Goal: Task Accomplishment & Management: Manage account settings

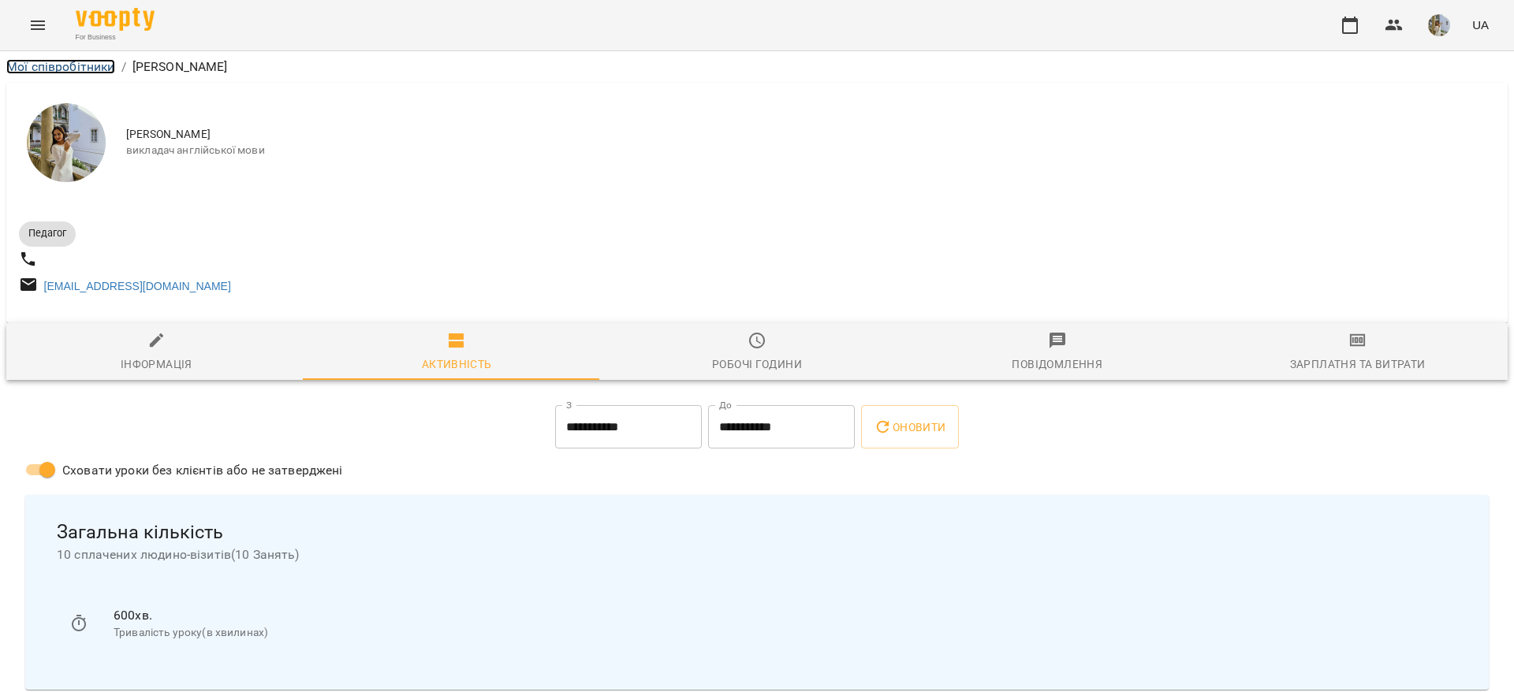
click at [96, 65] on link "Мої співробітники" at bounding box center [60, 66] width 109 height 15
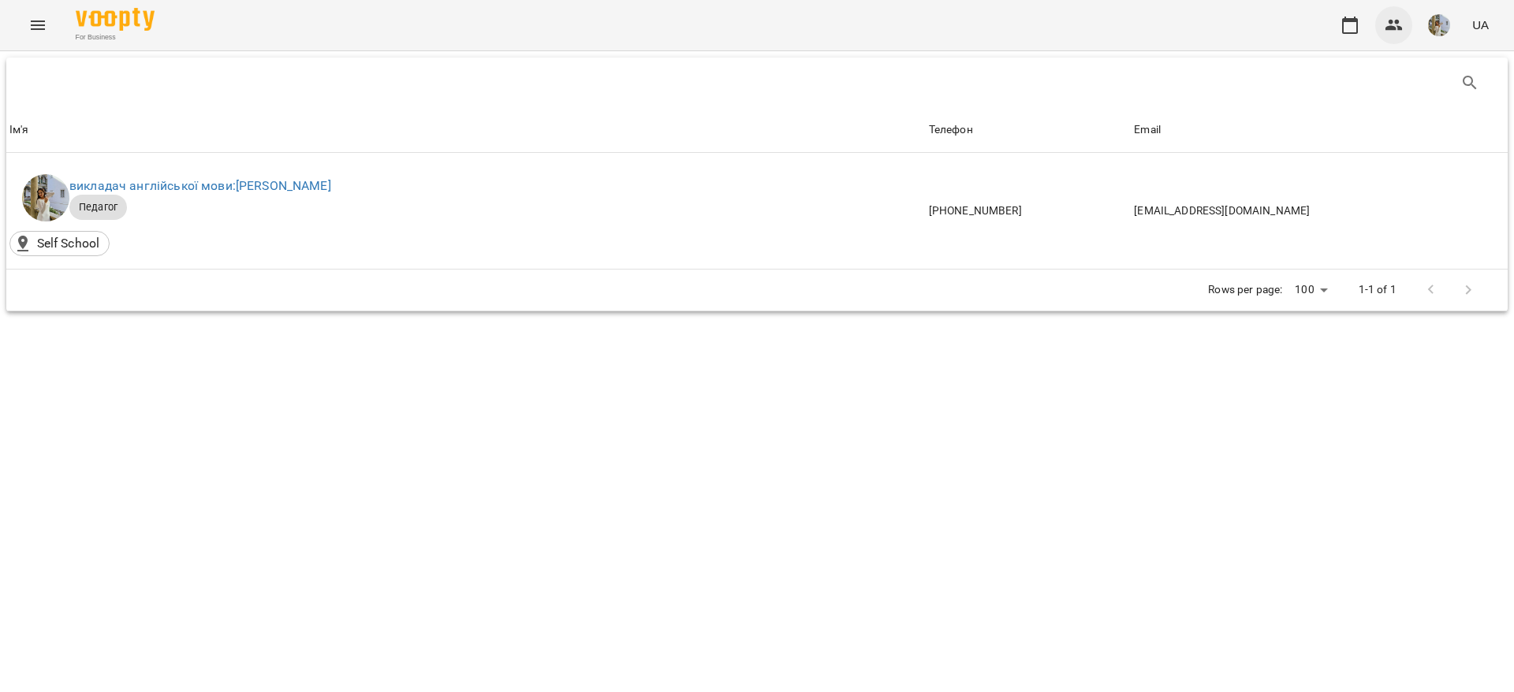
click at [1396, 33] on icon "button" at bounding box center [1393, 25] width 19 height 19
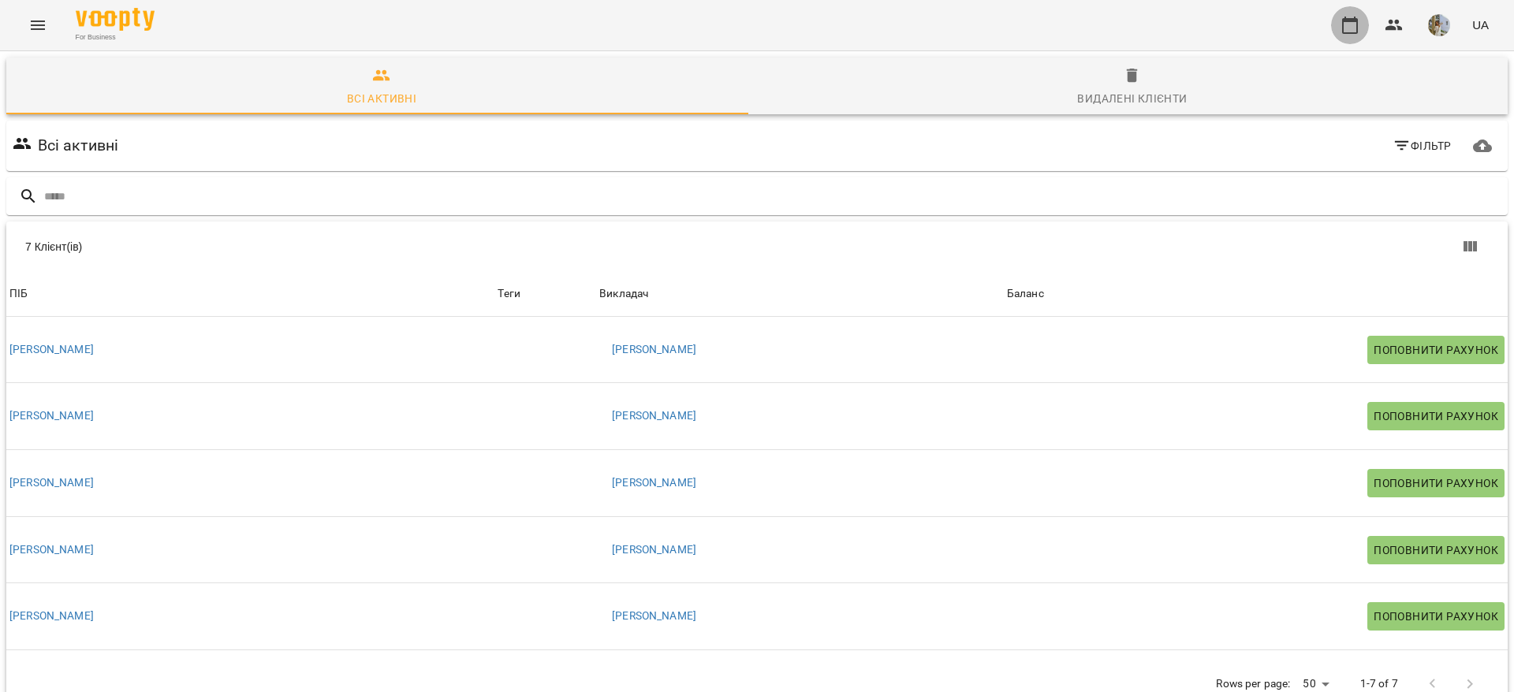
click at [1350, 30] on icon "button" at bounding box center [1349, 25] width 19 height 19
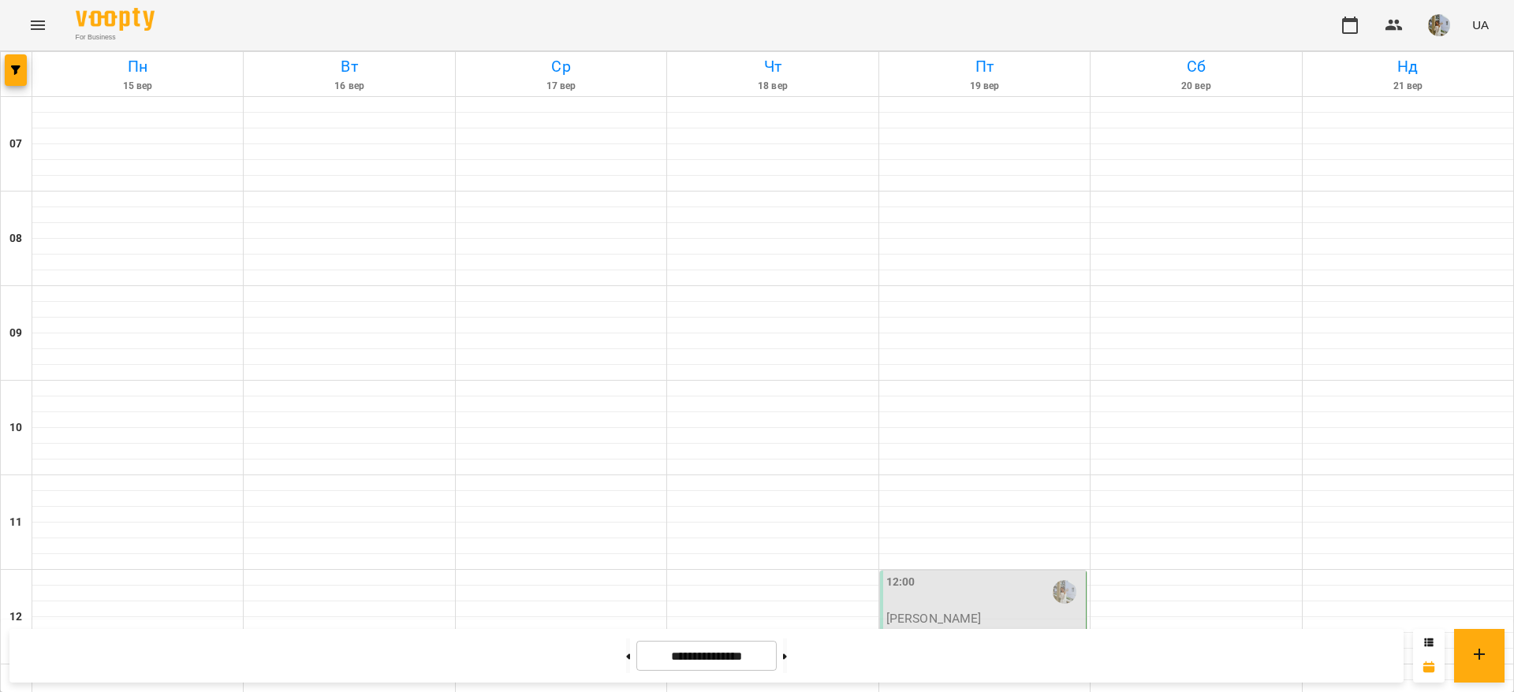
scroll to position [591, 0]
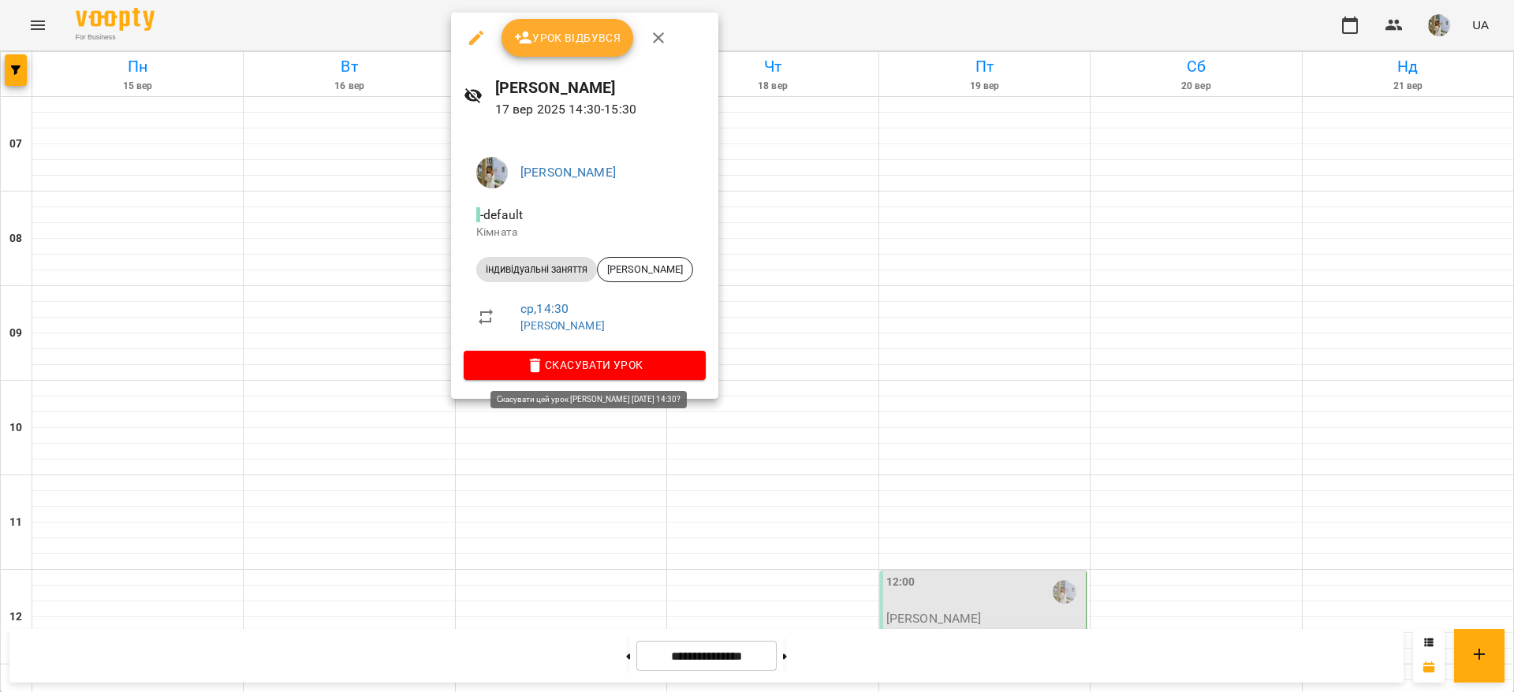
click at [574, 370] on span "Скасувати Урок" at bounding box center [584, 365] width 217 height 19
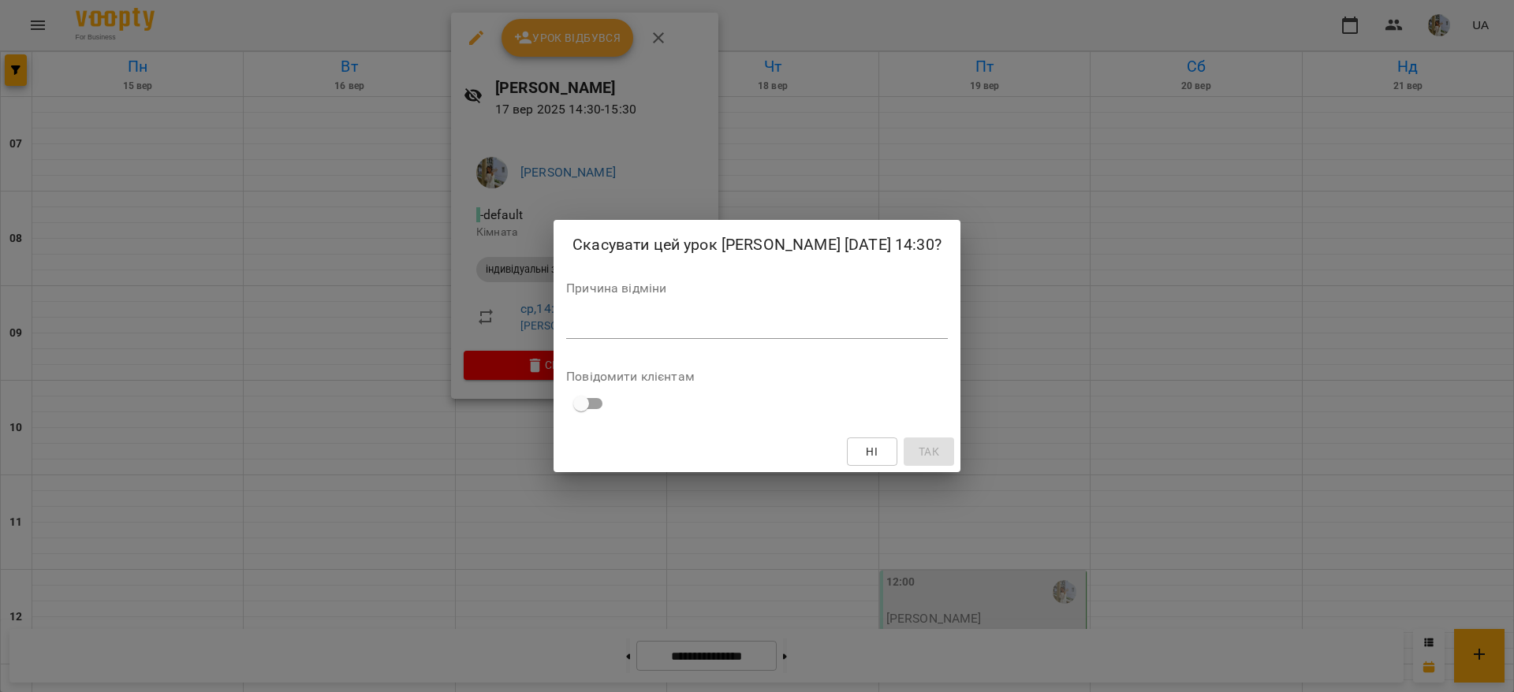
click at [576, 345] on div "Причина відміни *" at bounding box center [757, 313] width 382 height 63
click at [583, 333] on textarea at bounding box center [757, 326] width 382 height 15
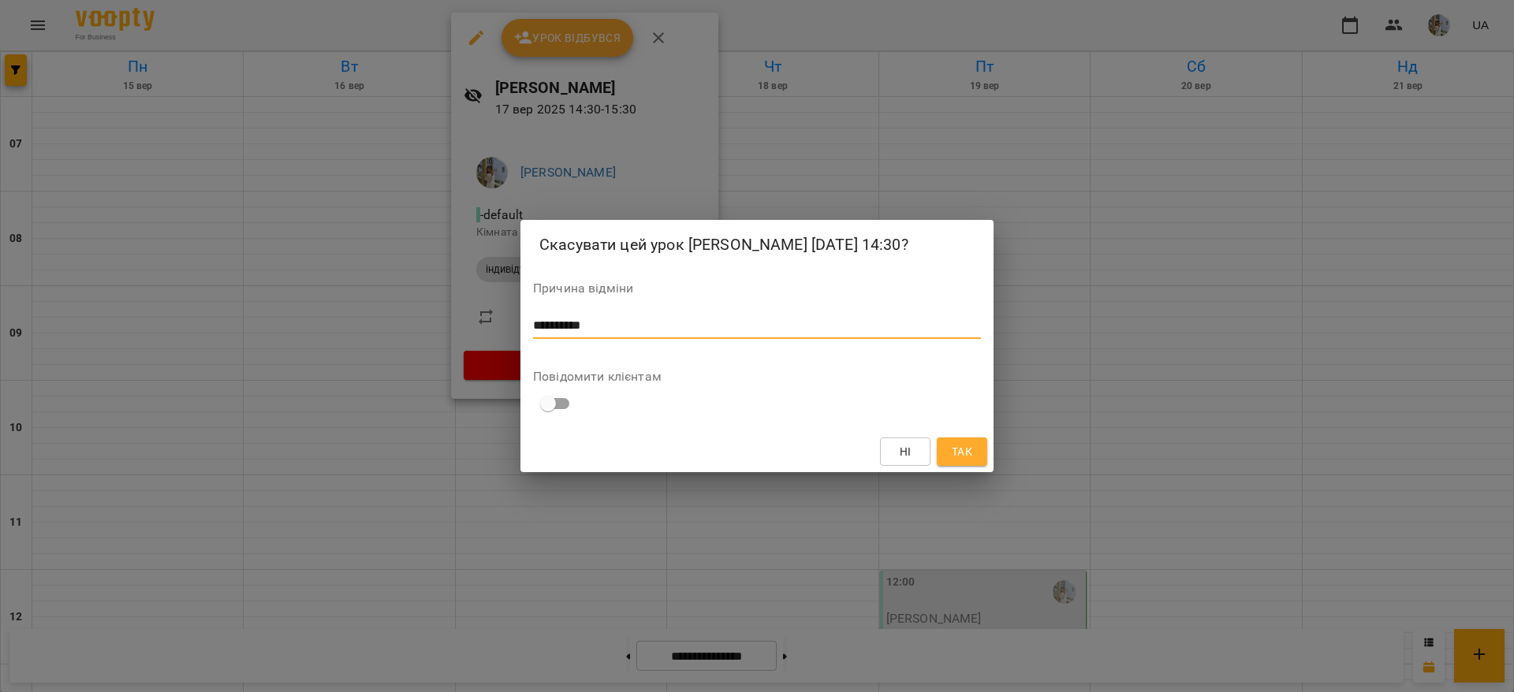
type textarea "*********"
click at [969, 461] on span "Так" at bounding box center [962, 451] width 20 height 19
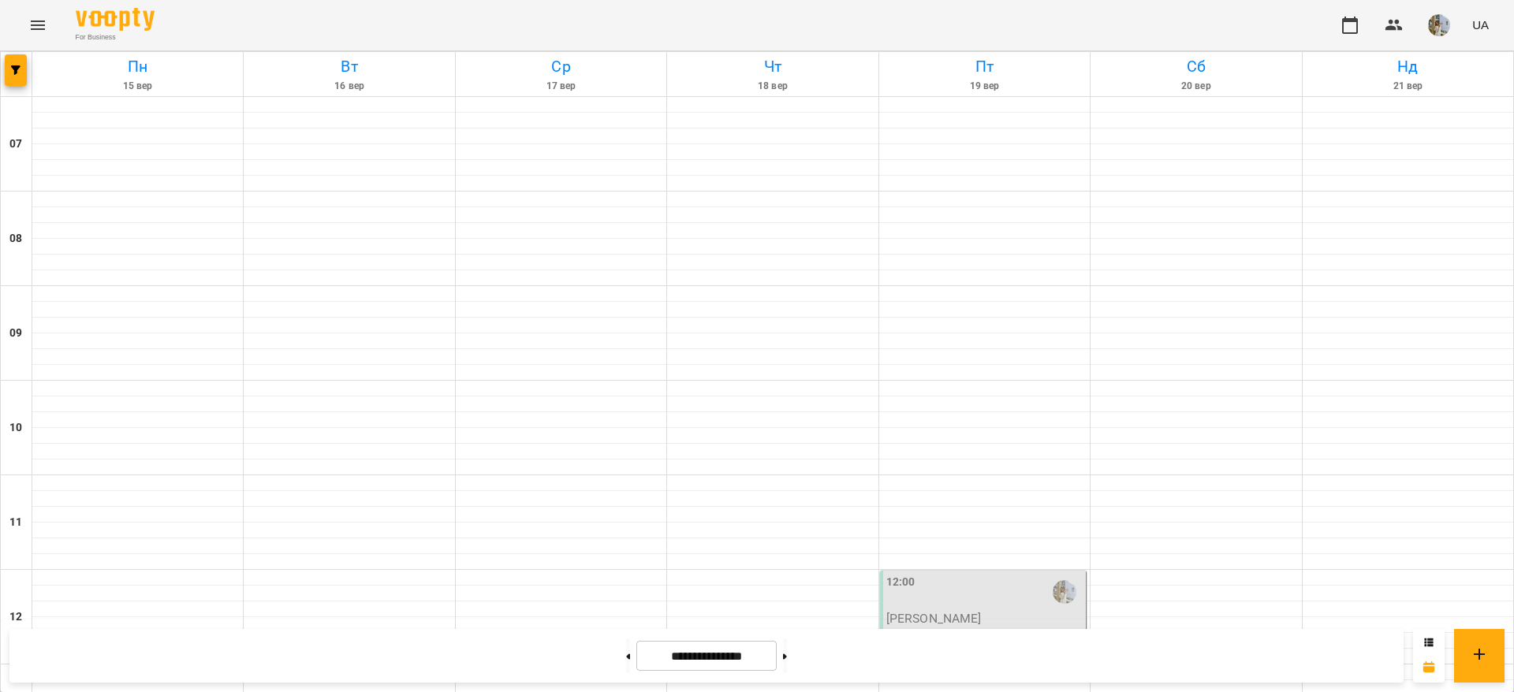
scroll to position [989, 0]
click at [787, 668] on button at bounding box center [785, 656] width 4 height 35
type input "**********"
